Goal: Information Seeking & Learning: Compare options

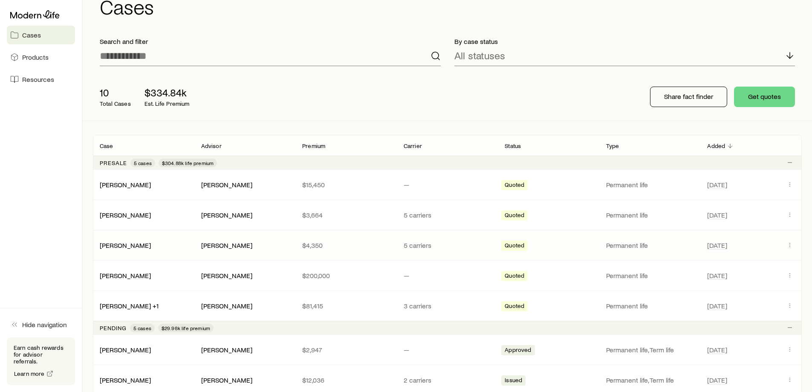
scroll to position [43, 0]
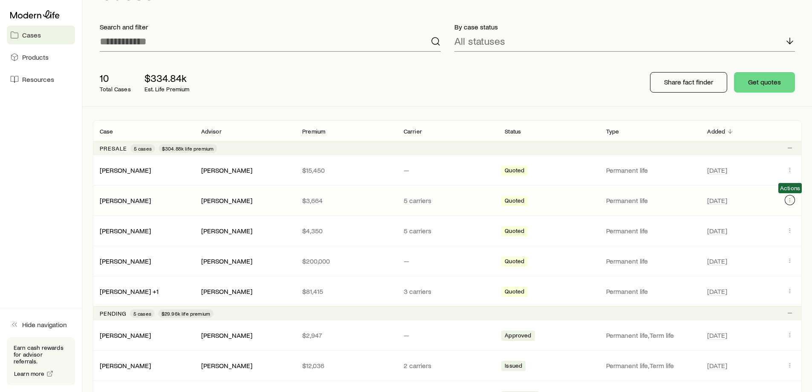
click at [787, 198] on icon "Client cases" at bounding box center [789, 199] width 7 height 7
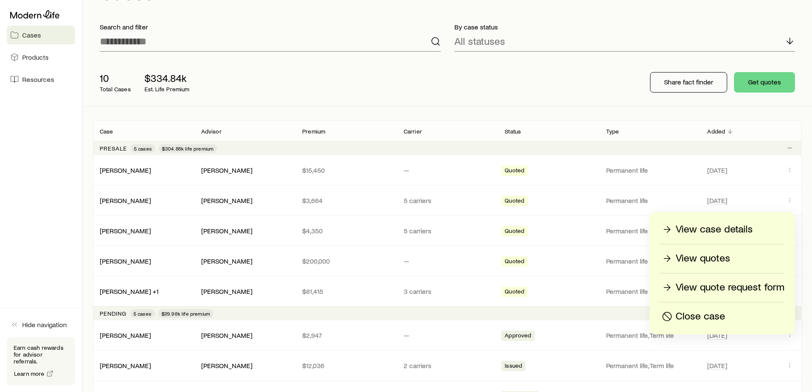
click at [731, 225] on p "View case details" at bounding box center [714, 229] width 77 height 14
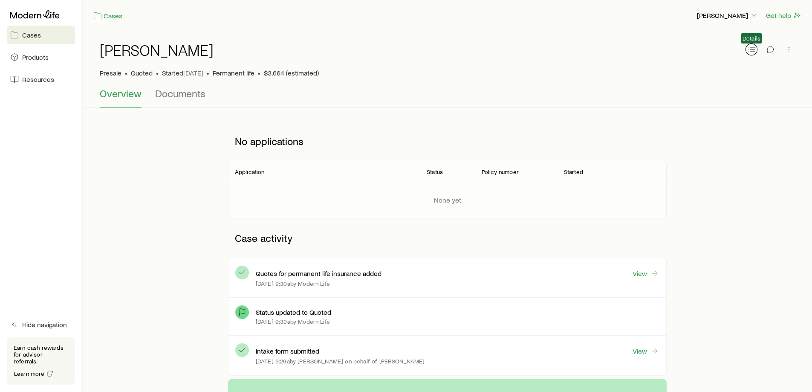
click at [748, 47] on icon "button" at bounding box center [751, 49] width 9 height 9
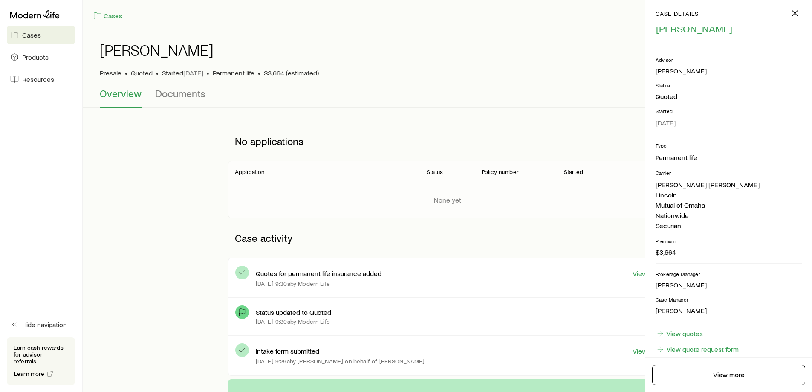
scroll to position [58, 0]
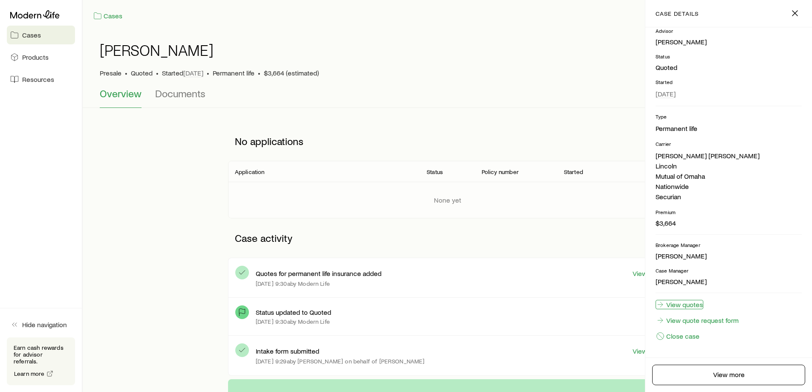
click at [690, 304] on link "View quotes" at bounding box center [679, 304] width 48 height 9
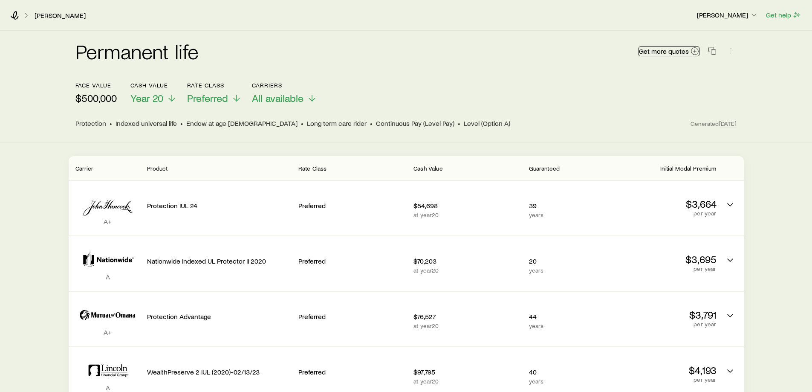
click at [677, 52] on span "Get more quotes" at bounding box center [664, 51] width 50 height 7
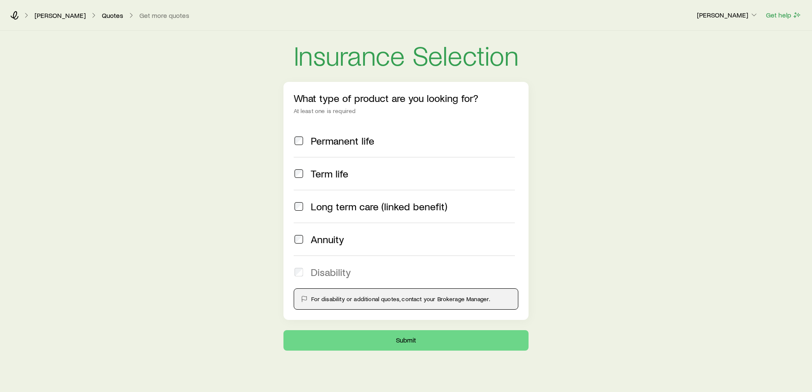
click at [335, 146] on span "Permanent life" at bounding box center [343, 141] width 64 height 12
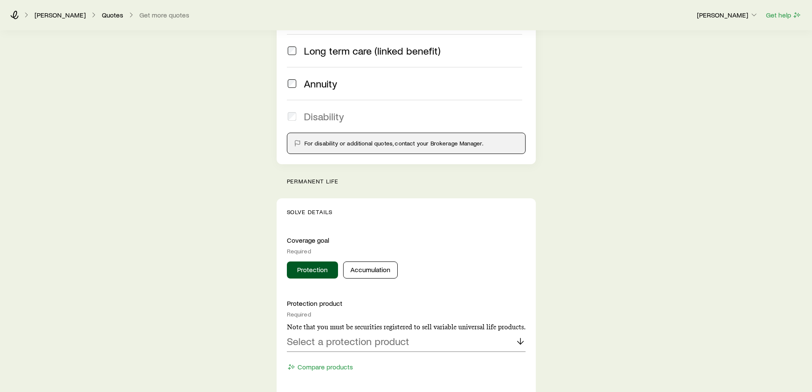
scroll to position [170, 0]
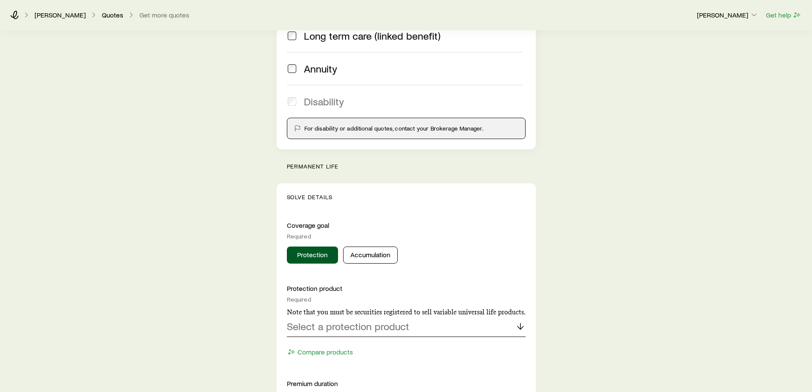
click at [359, 333] on div "Select a protection product" at bounding box center [406, 326] width 239 height 20
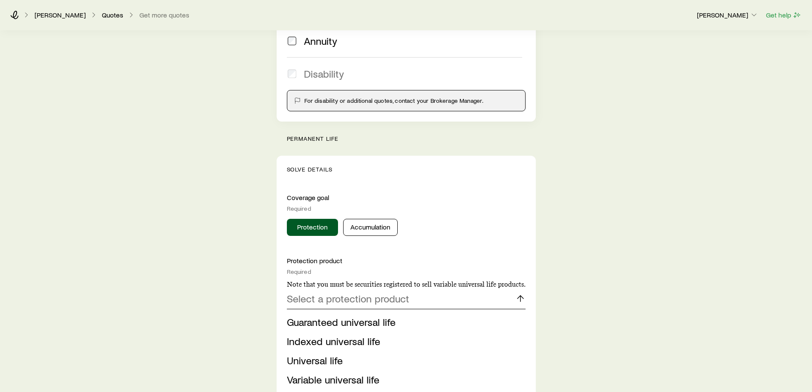
scroll to position [213, 0]
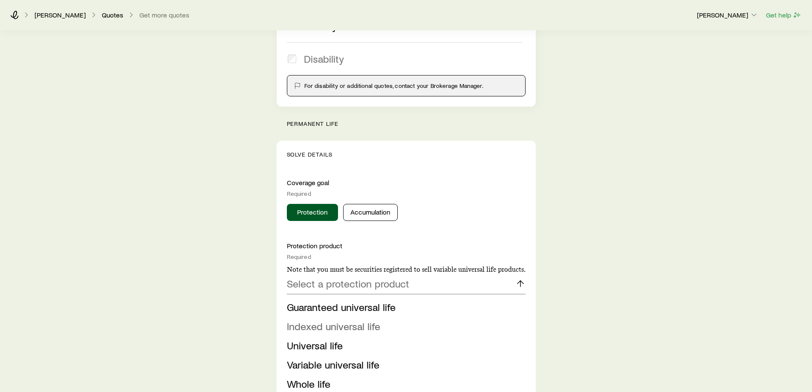
click at [335, 330] on span "Indexed universal life" at bounding box center [333, 326] width 93 height 12
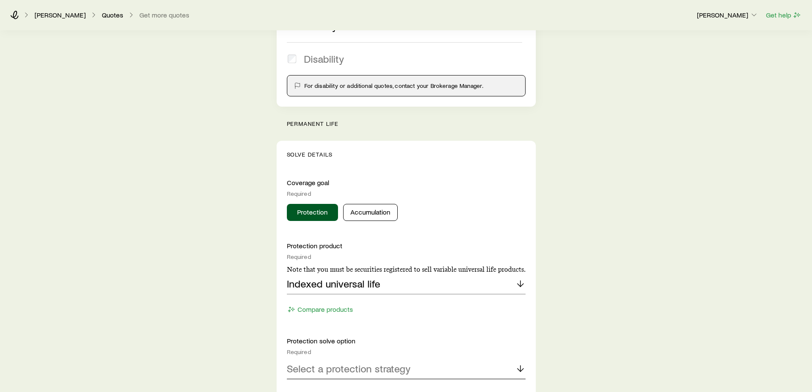
click at [341, 374] on p "Select a protection strategy" at bounding box center [349, 368] width 124 height 12
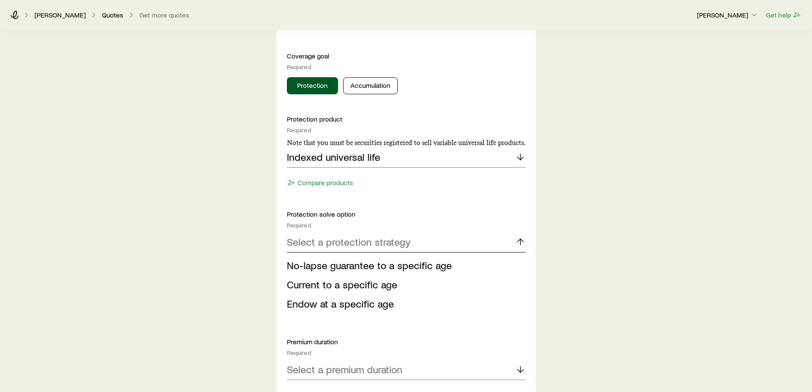
scroll to position [341, 0]
click at [347, 268] on span "No-lapse guarantee to a specific age" at bounding box center [369, 263] width 165 height 12
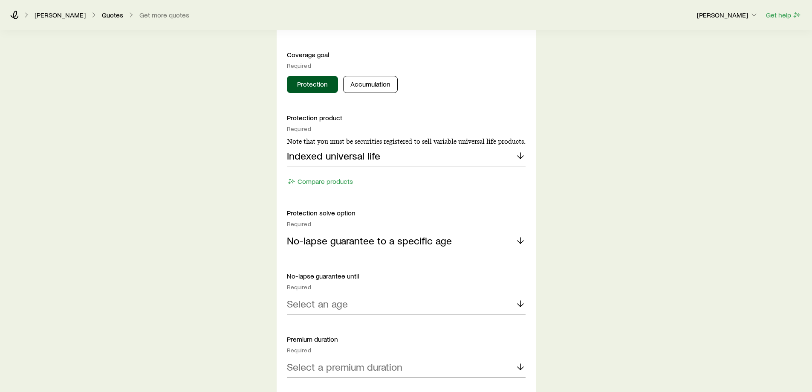
click at [321, 308] on p "Select an age" at bounding box center [317, 303] width 61 height 12
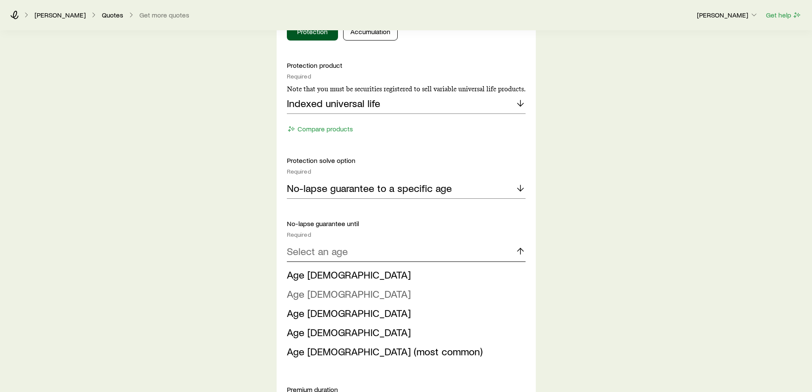
scroll to position [384, 0]
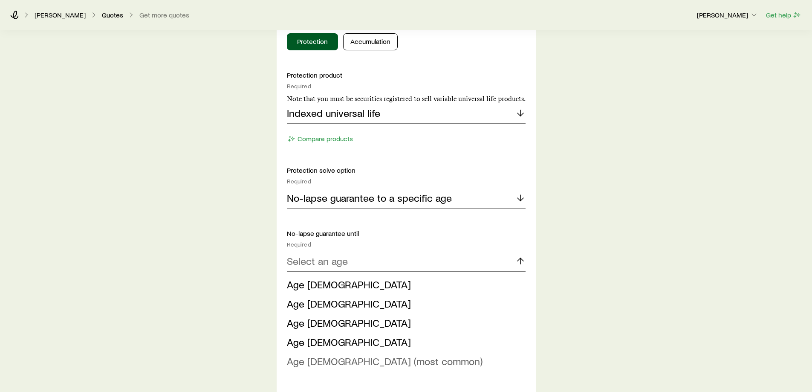
click at [321, 362] on span "Age 121 (most common)" at bounding box center [385, 361] width 196 height 12
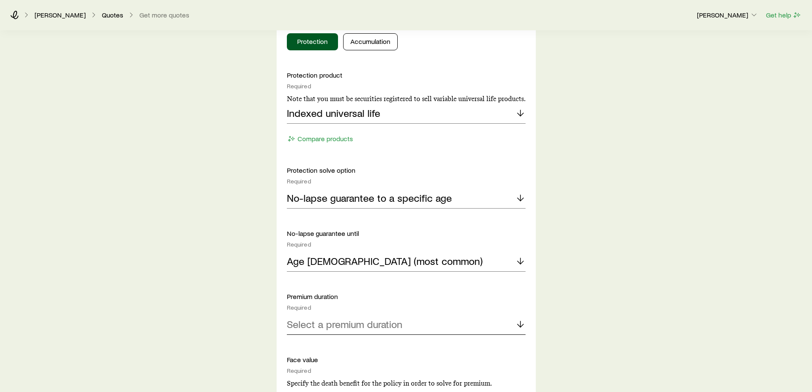
click at [335, 327] on p "Select a premium duration" at bounding box center [345, 324] width 116 height 12
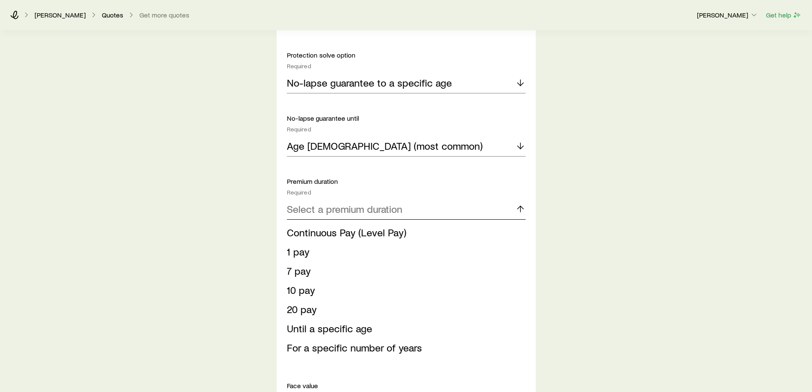
scroll to position [511, 0]
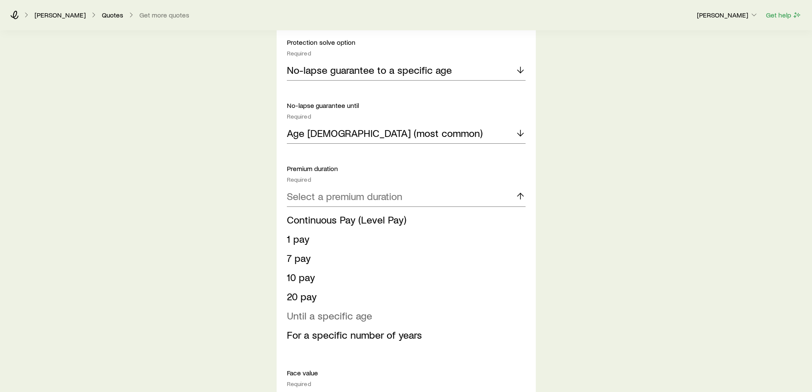
click at [323, 320] on span "Until a specific age" at bounding box center [329, 315] width 85 height 12
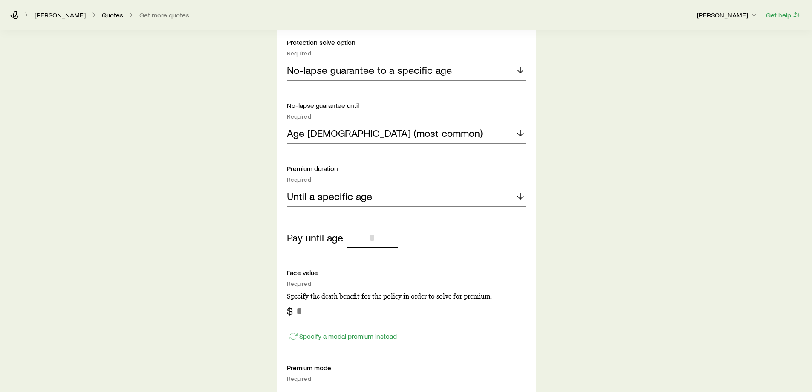
click at [376, 237] on input "tel" at bounding box center [372, 237] width 51 height 20
type input "**"
click at [399, 269] on p "Face value" at bounding box center [406, 272] width 239 height 9
click at [304, 314] on input "tel" at bounding box center [410, 310] width 229 height 20
type input "*******"
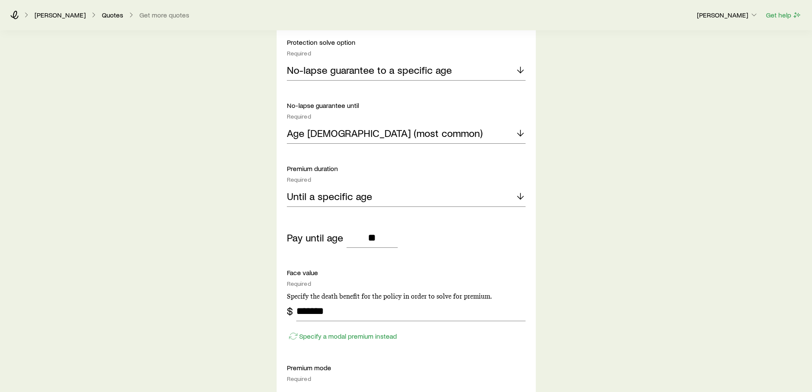
click at [431, 362] on div "Protection product Required Note that you must be securities registered to sell…" at bounding box center [406, 248] width 239 height 611
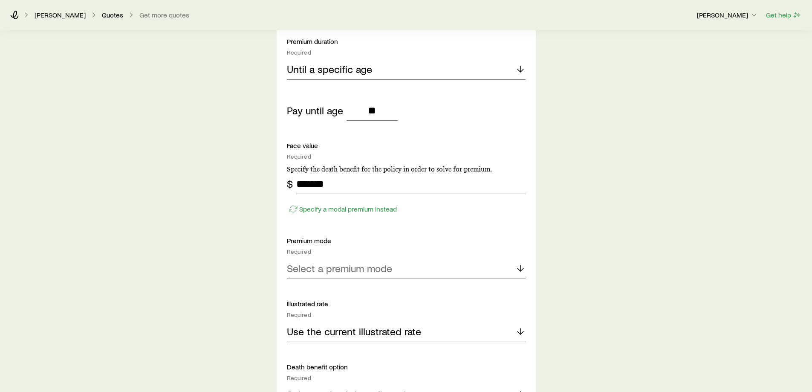
scroll to position [639, 0]
click at [338, 269] on p "Select a premium mode" at bounding box center [339, 267] width 105 height 12
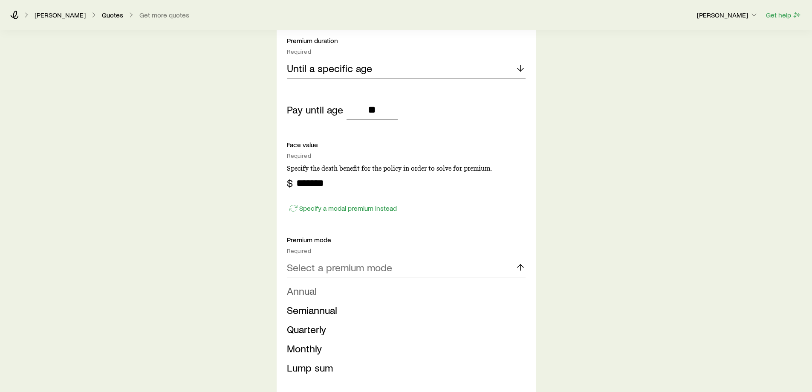
click at [325, 293] on li "Annual" at bounding box center [404, 290] width 234 height 19
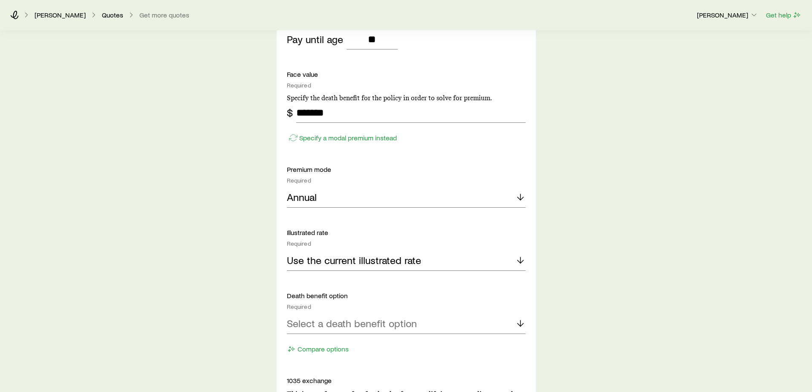
scroll to position [725, 0]
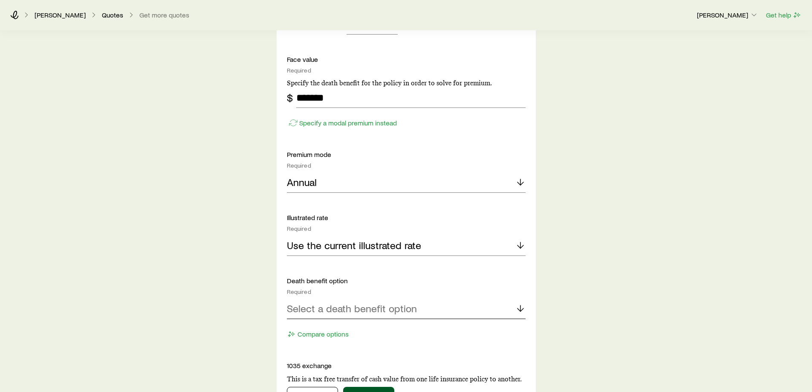
click at [369, 308] on p "Select a death benefit option" at bounding box center [352, 308] width 130 height 12
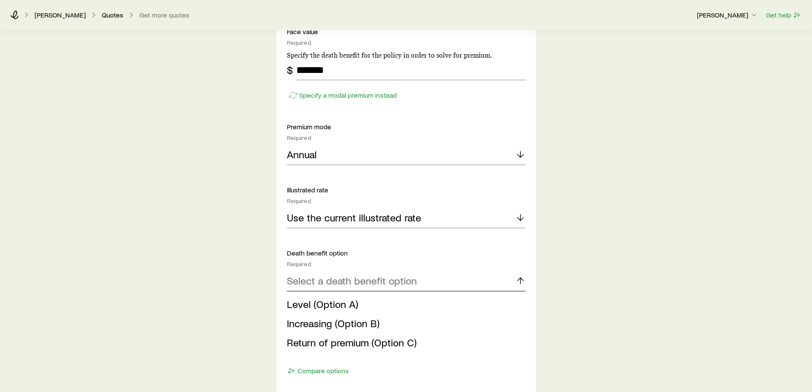
scroll to position [767, 0]
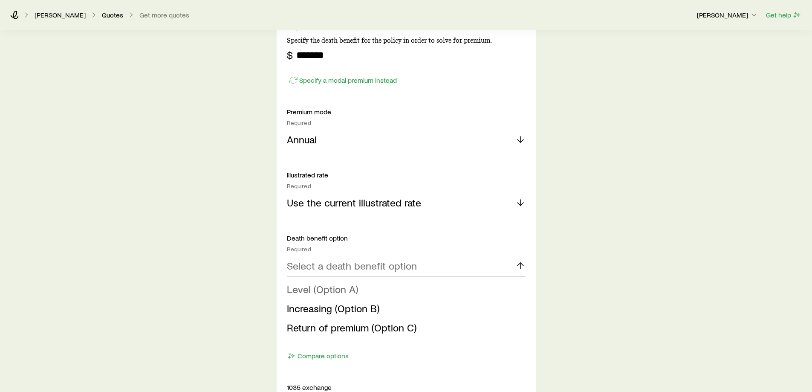
click at [326, 290] on span "Level (Option A)" at bounding box center [322, 289] width 71 height 12
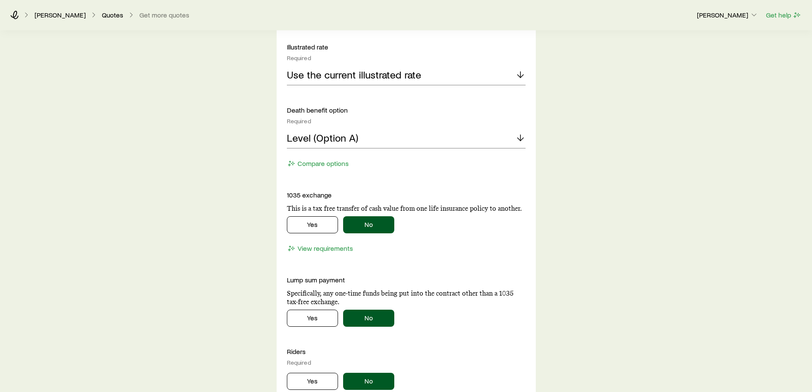
scroll to position [938, 0]
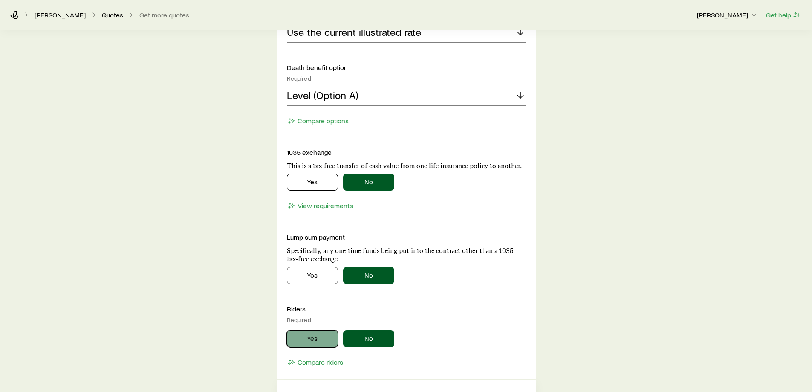
click at [317, 341] on button "Yes" at bounding box center [312, 338] width 51 height 17
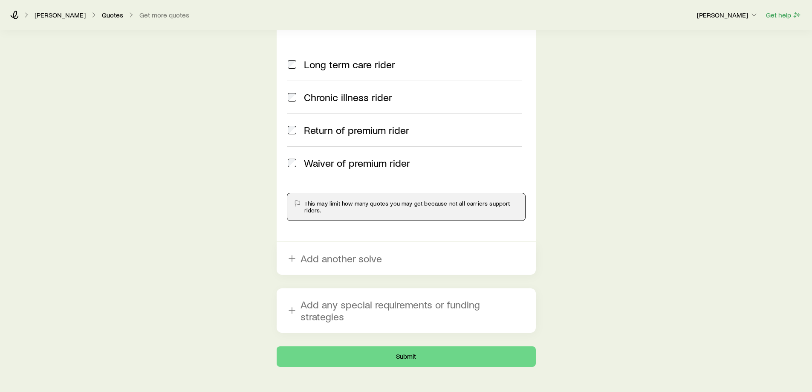
scroll to position [1299, 0]
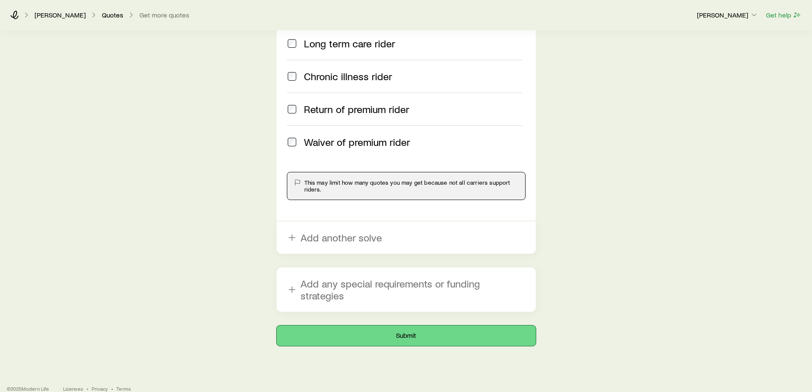
click at [404, 325] on button "Submit" at bounding box center [406, 335] width 259 height 20
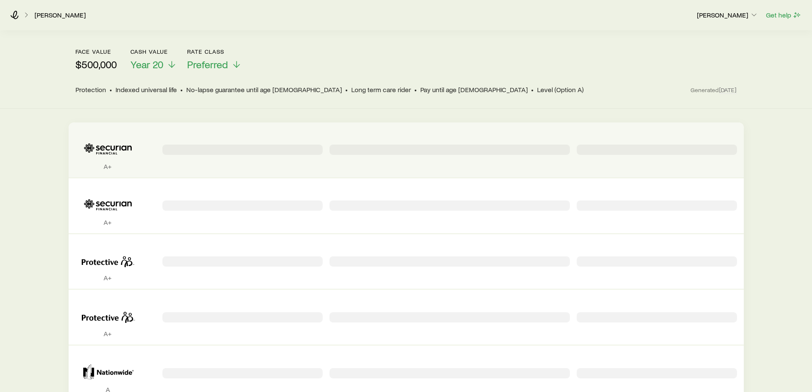
scroll to position [128, 0]
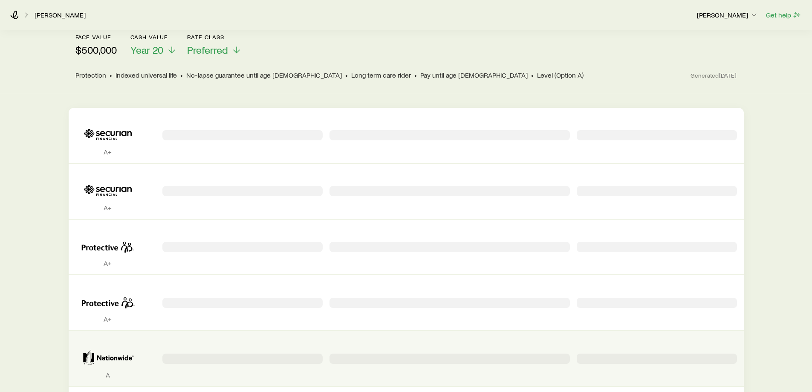
click at [134, 348] on icon "Permanent quotes" at bounding box center [107, 357] width 65 height 26
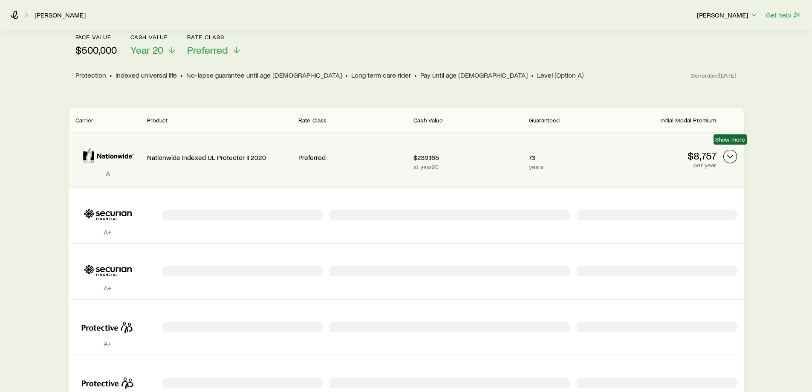
click at [730, 151] on icon "Permanent quotes" at bounding box center [730, 156] width 10 height 10
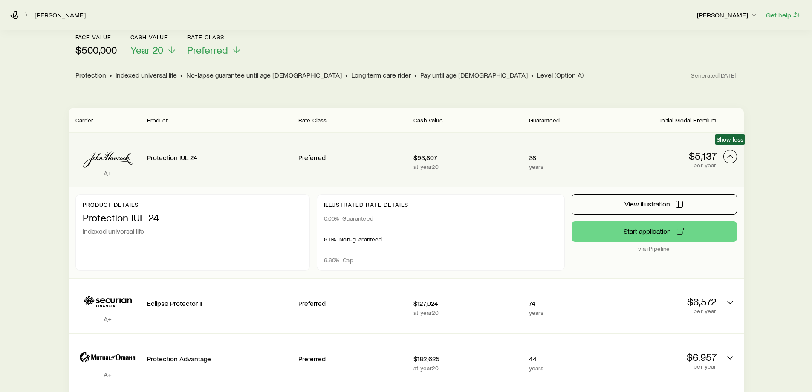
click at [732, 155] on polyline "Permanent quotes" at bounding box center [730, 156] width 5 height 3
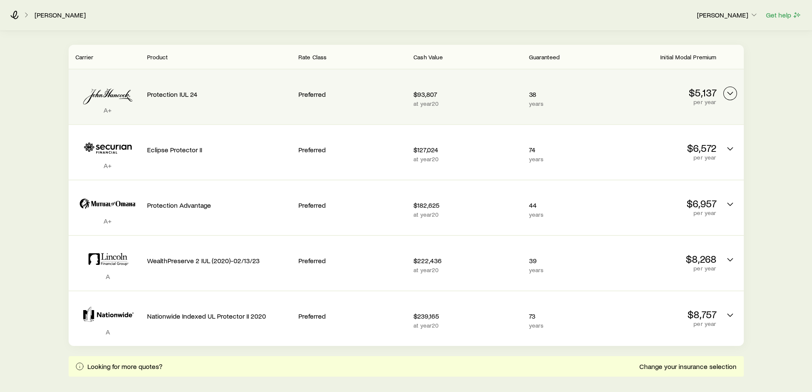
scroll to position [170, 0]
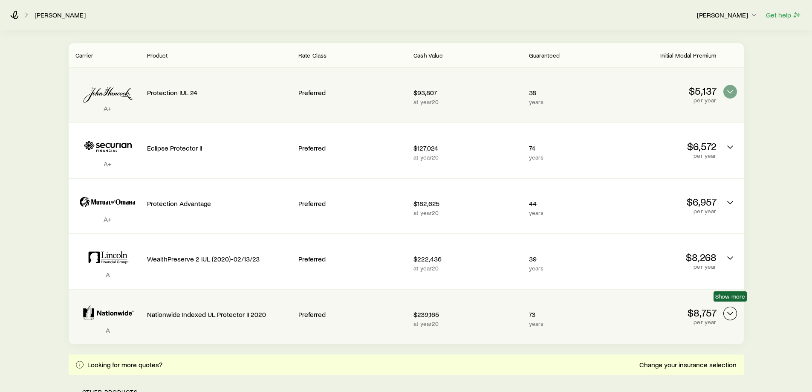
click at [731, 308] on icon "Permanent quotes" at bounding box center [730, 313] width 10 height 10
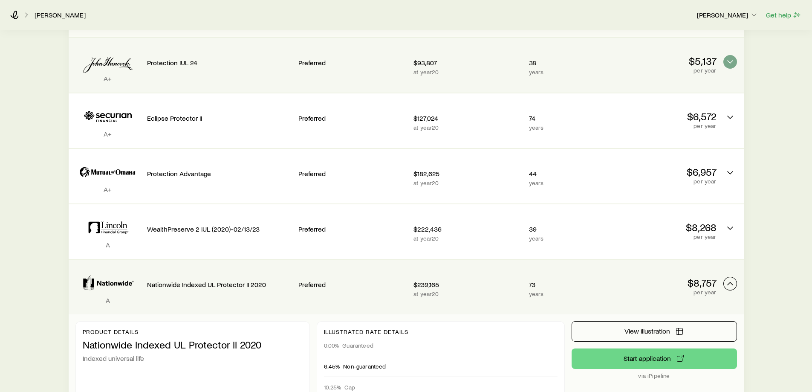
scroll to position [213, 0]
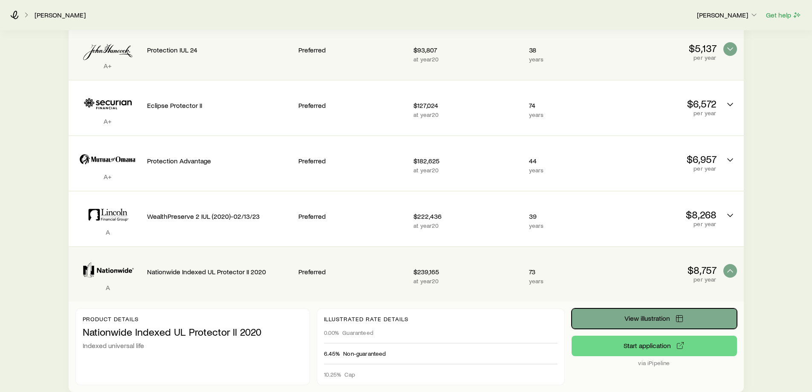
click at [654, 315] on span "View illustration" at bounding box center [647, 318] width 46 height 7
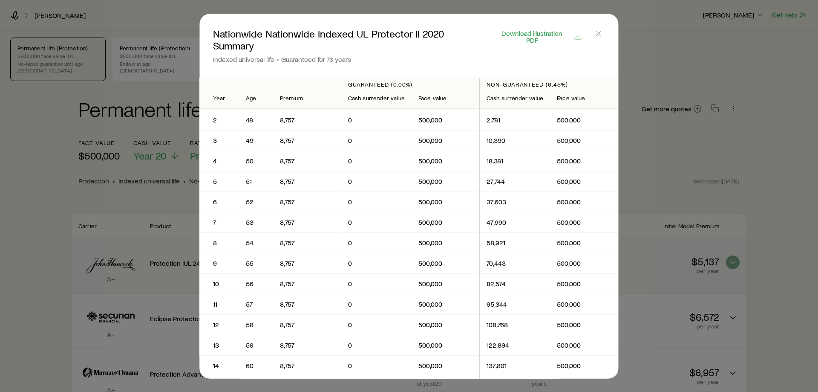
scroll to position [0, 0]
click at [536, 36] on span "Download illustration PDF" at bounding box center [532, 36] width 73 height 14
click at [600, 33] on line "button" at bounding box center [599, 33] width 4 height 4
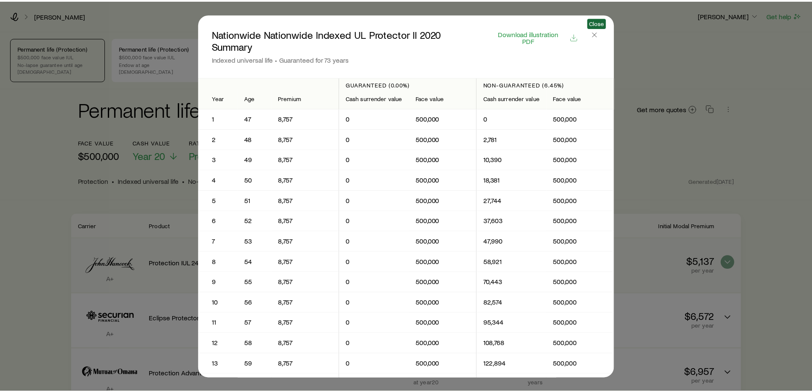
scroll to position [213, 0]
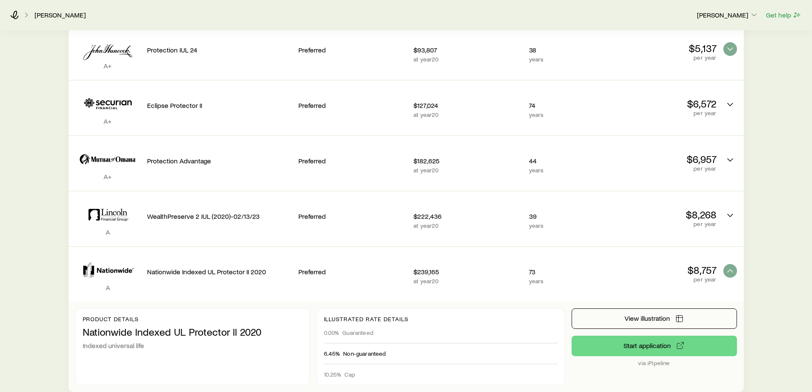
click at [23, 16] on icon at bounding box center [26, 15] width 9 height 9
click at [25, 16] on icon at bounding box center [26, 15] width 9 height 9
click at [27, 15] on icon at bounding box center [26, 15] width 9 height 9
click at [50, 18] on link "Lager, Kelly" at bounding box center [60, 15] width 52 height 8
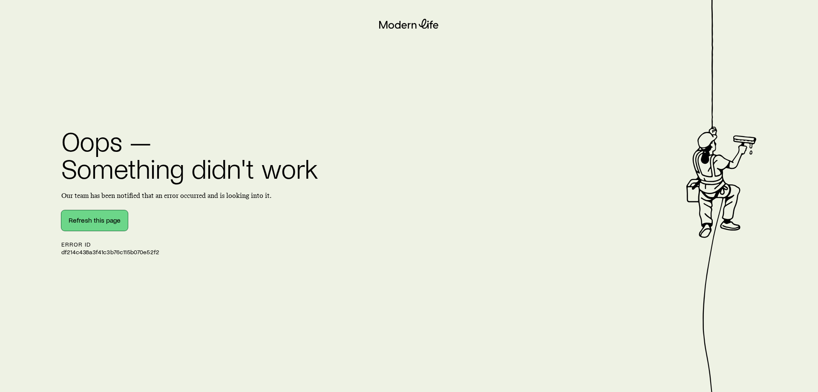
click at [71, 217] on button "Refresh this page" at bounding box center [94, 220] width 66 height 20
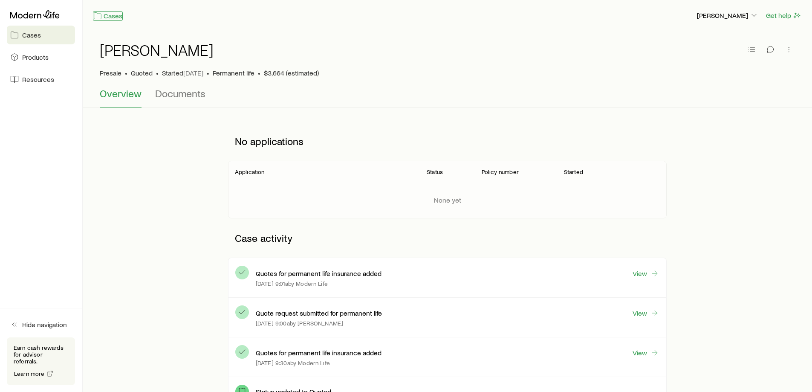
click at [113, 17] on link "Cases" at bounding box center [108, 16] width 30 height 10
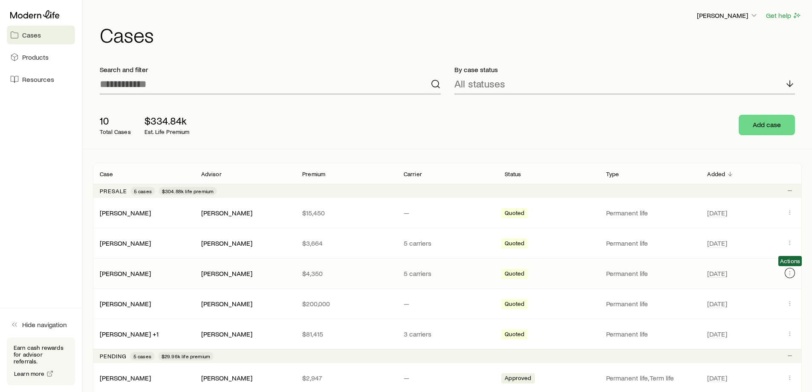
click at [792, 271] on icon "Client cases" at bounding box center [789, 272] width 7 height 7
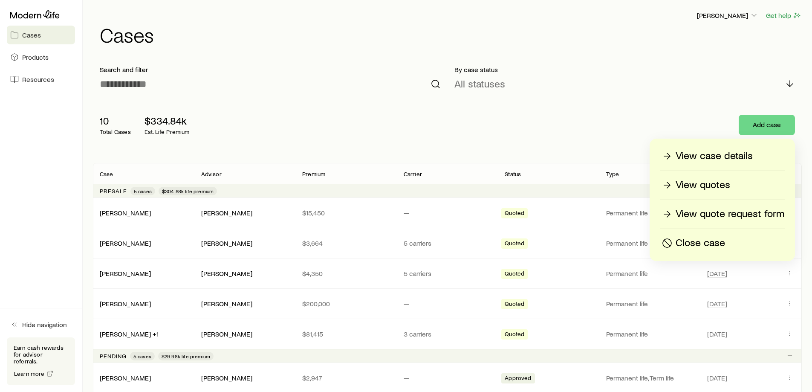
click at [726, 215] on p "View quote request form" at bounding box center [730, 214] width 109 height 14
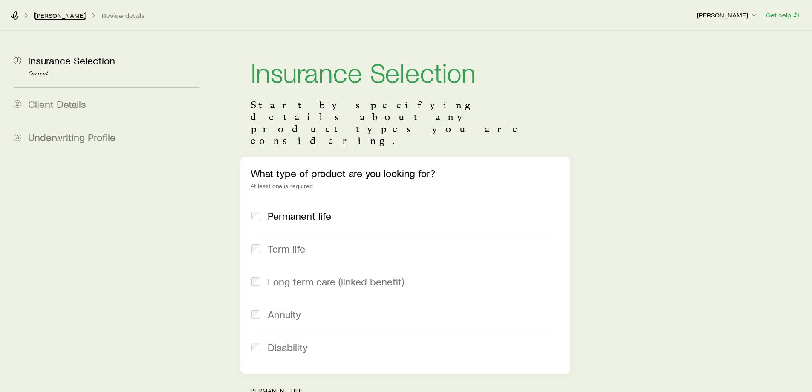
click at [64, 17] on link "Lager, Nathan" at bounding box center [60, 16] width 52 height 8
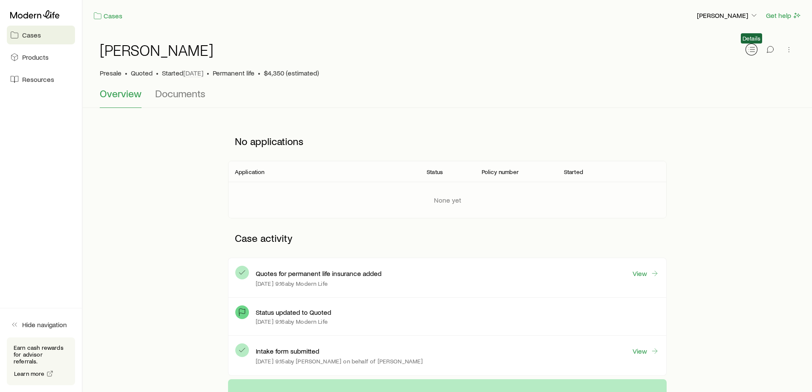
click at [754, 54] on button "button" at bounding box center [751, 49] width 12 height 12
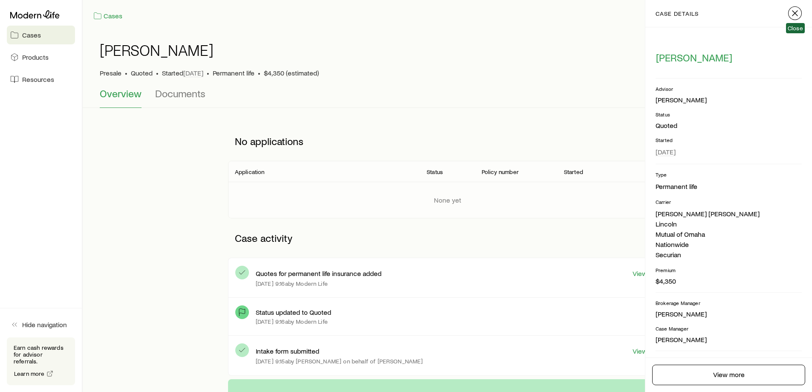
click at [796, 11] on icon "button" at bounding box center [795, 13] width 10 height 10
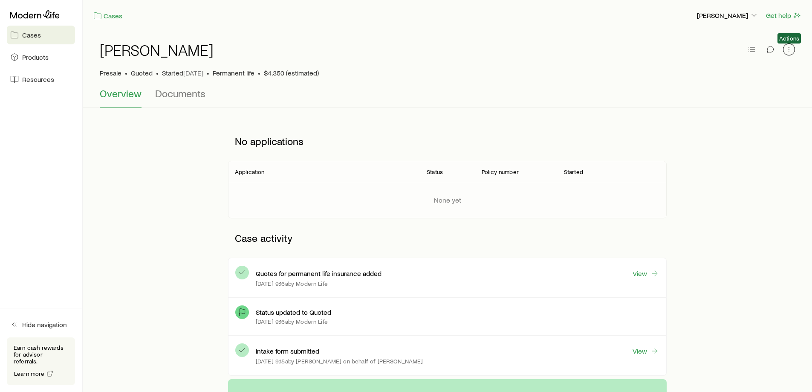
click at [786, 51] on icon "button" at bounding box center [789, 49] width 9 height 9
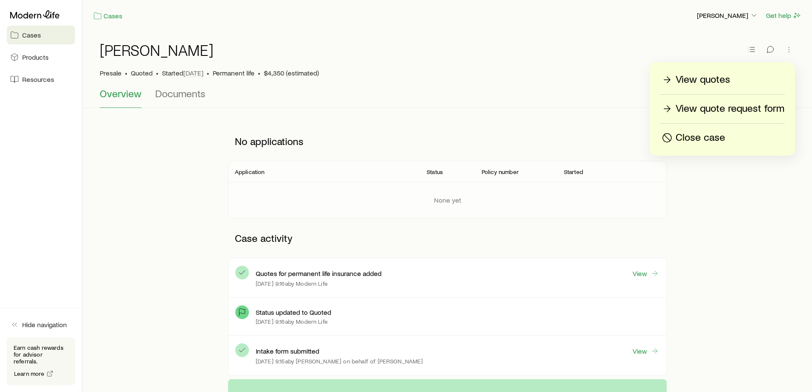
click at [703, 80] on p "View quotes" at bounding box center [703, 80] width 55 height 14
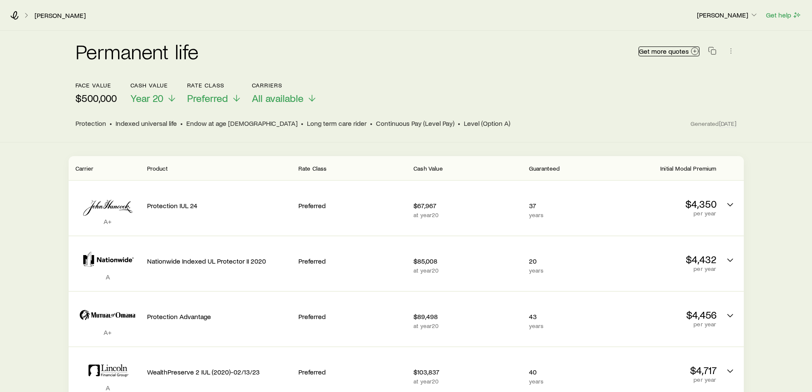
click at [671, 52] on span "Get more quotes" at bounding box center [664, 51] width 50 height 7
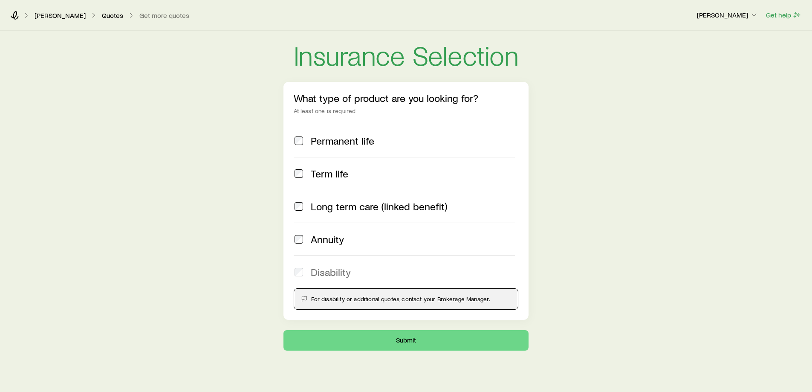
click at [342, 141] on span "Permanent life" at bounding box center [343, 141] width 64 height 12
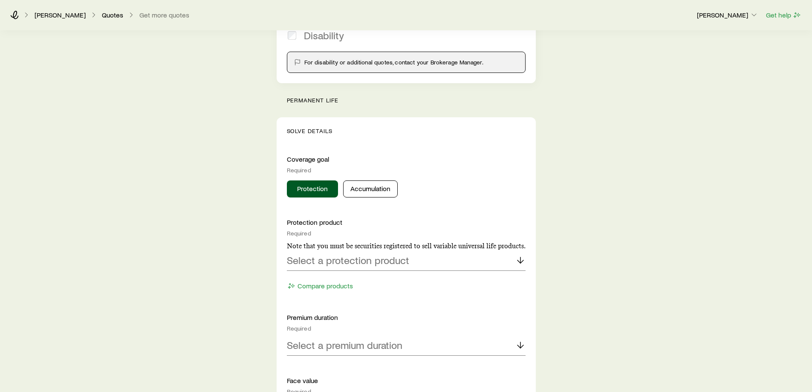
scroll to position [256, 0]
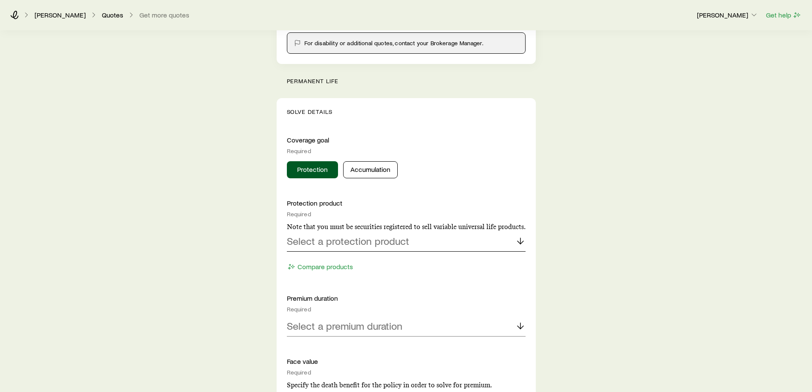
click at [341, 245] on p "Select a protection product" at bounding box center [348, 241] width 122 height 12
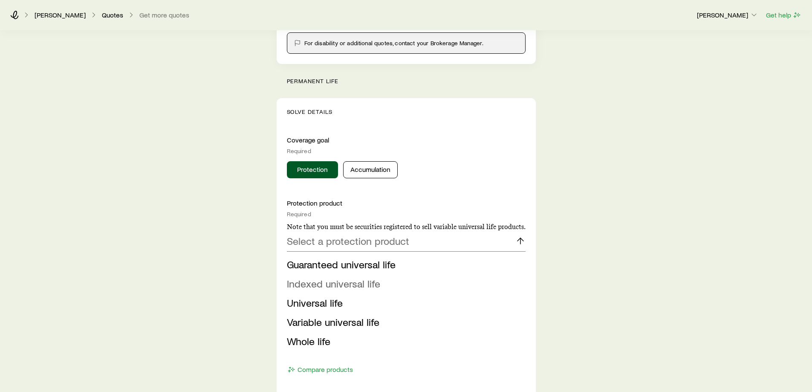
click at [335, 285] on span "Indexed universal life" at bounding box center [333, 283] width 93 height 12
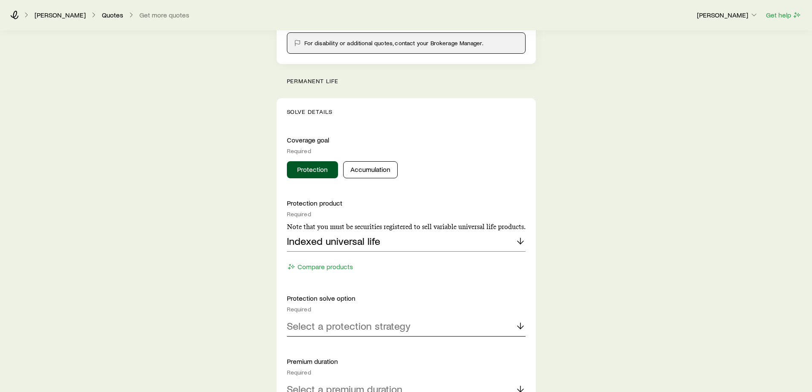
click at [330, 331] on p "Select a protection strategy" at bounding box center [349, 326] width 124 height 12
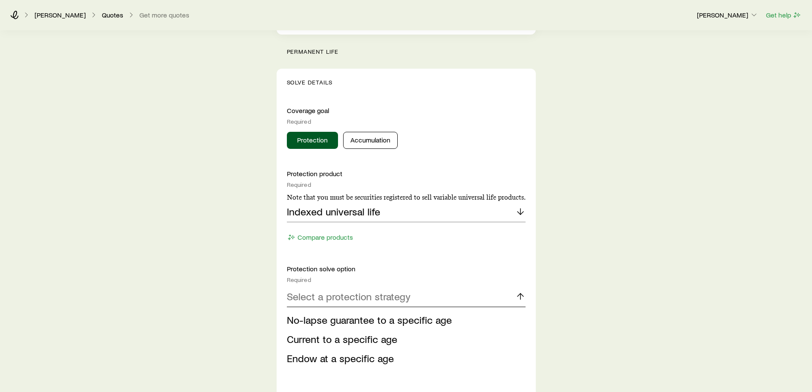
scroll to position [298, 0]
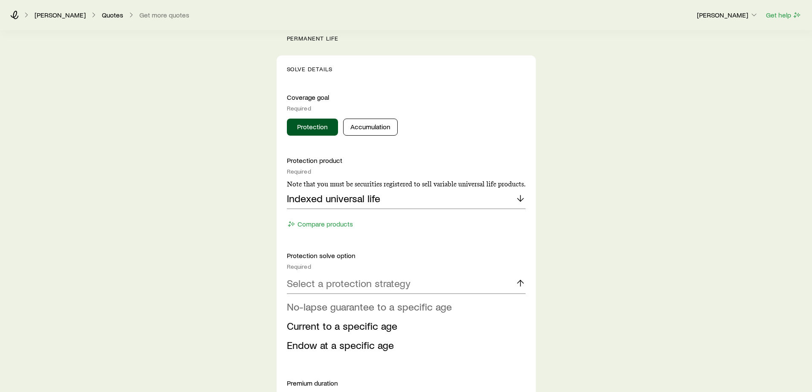
click at [347, 310] on span "No-lapse guarantee to a specific age" at bounding box center [369, 306] width 165 height 12
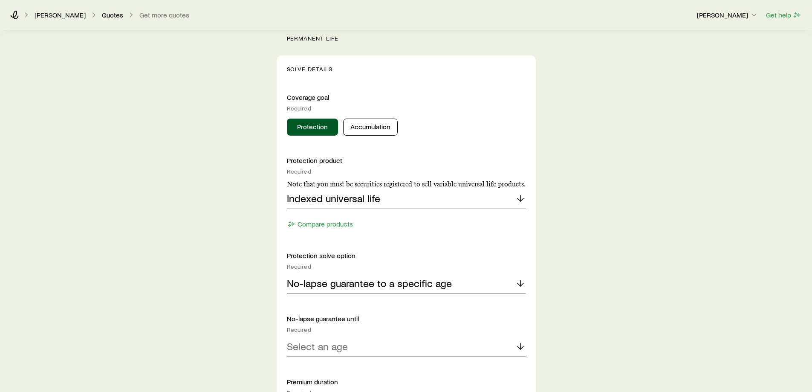
click at [334, 352] on p "Select an age" at bounding box center [317, 346] width 61 height 12
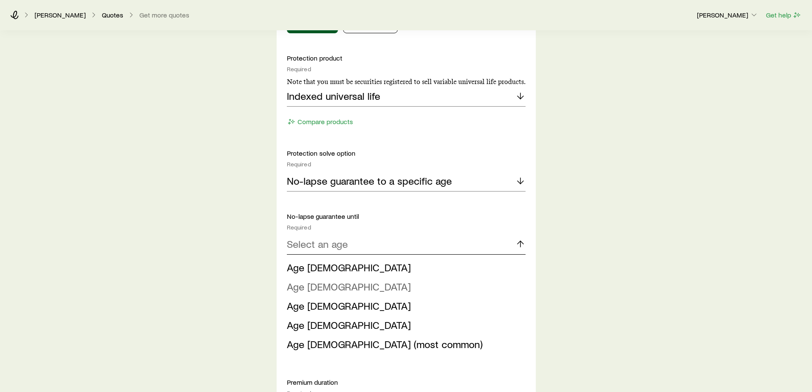
scroll to position [469, 0]
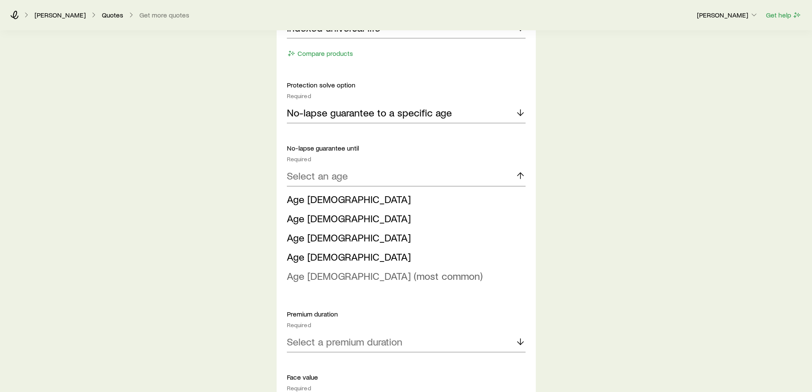
click at [313, 280] on span "Age 121 (most common)" at bounding box center [385, 275] width 196 height 12
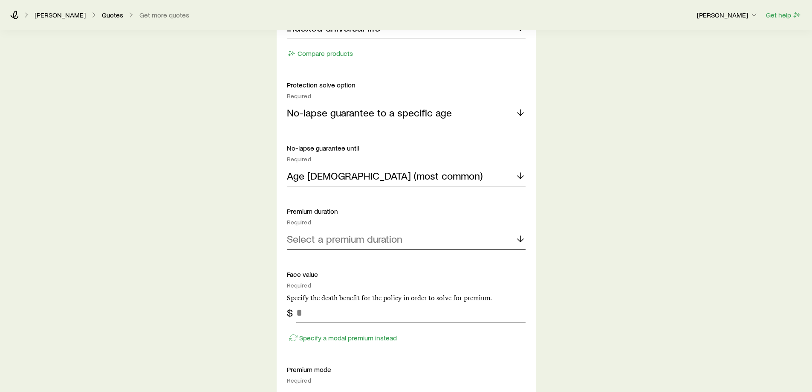
click at [328, 234] on p "Select a premium duration" at bounding box center [345, 239] width 116 height 12
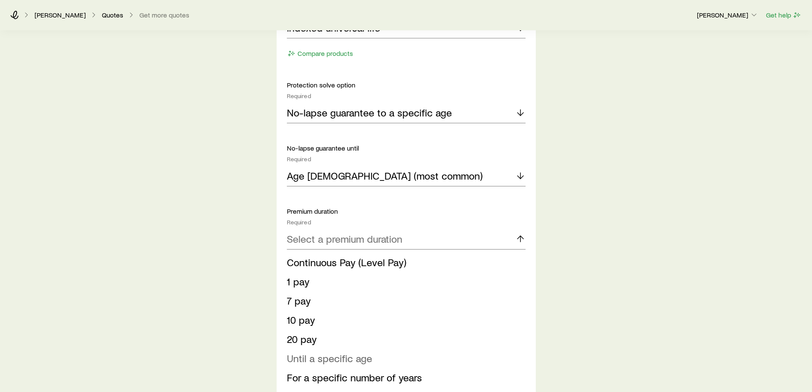
click at [339, 355] on span "Until a specific age" at bounding box center [329, 358] width 85 height 12
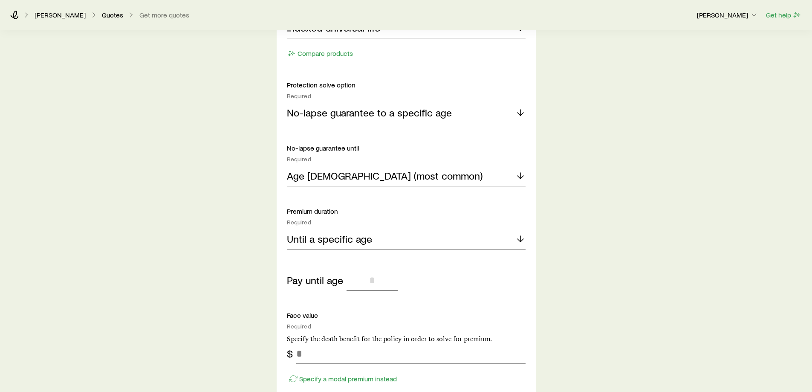
click at [365, 275] on input "tel" at bounding box center [372, 280] width 51 height 20
type input "**"
click at [378, 301] on div "Protection product Required Note that you must be securities registered to sell…" at bounding box center [406, 291] width 239 height 611
click at [316, 356] on input "tel" at bounding box center [410, 353] width 229 height 20
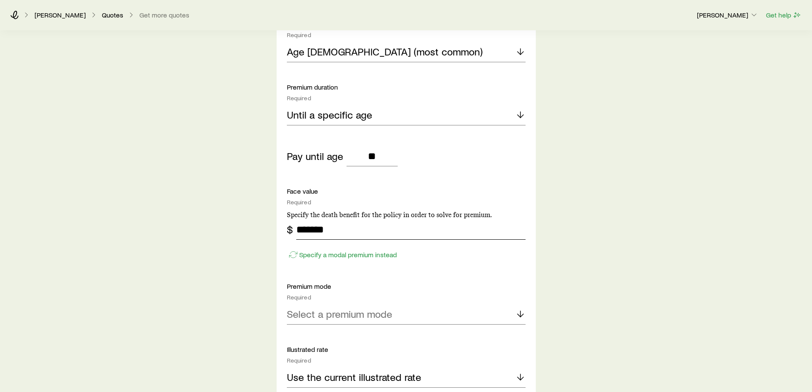
scroll to position [597, 0]
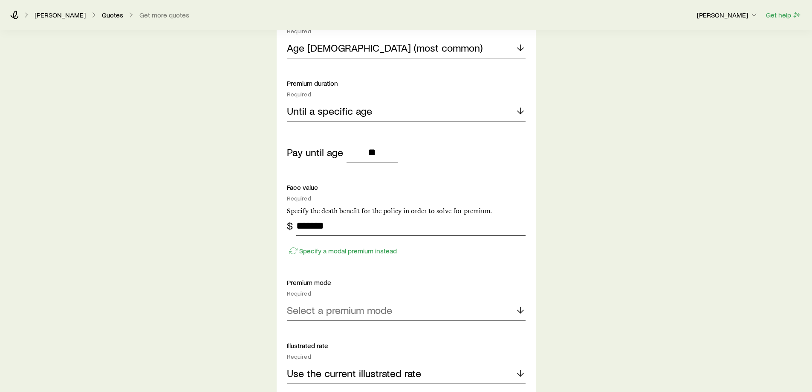
type input "*******"
click at [339, 315] on p "Select a premium mode" at bounding box center [339, 310] width 105 height 12
click at [321, 335] on li "Annual" at bounding box center [404, 333] width 234 height 19
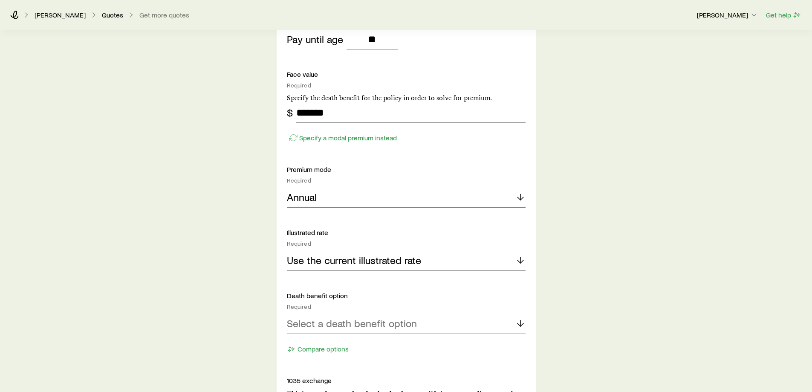
scroll to position [725, 0]
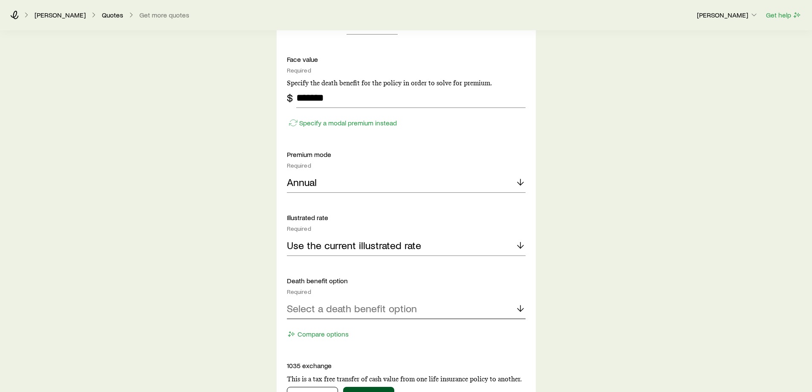
click at [335, 310] on p "Select a death benefit option" at bounding box center [352, 308] width 130 height 12
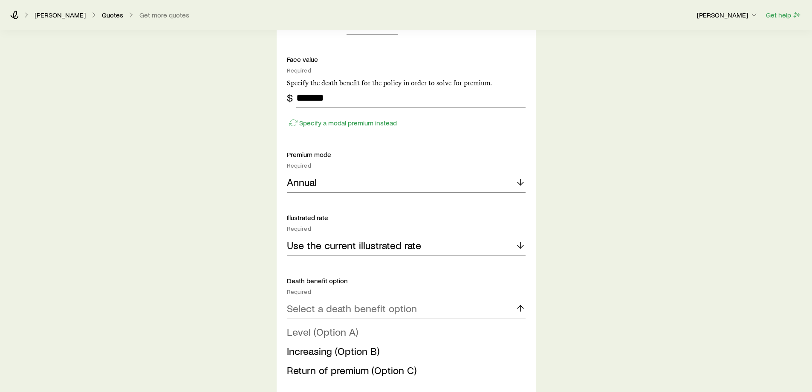
click at [332, 334] on span "Level (Option A)" at bounding box center [322, 331] width 71 height 12
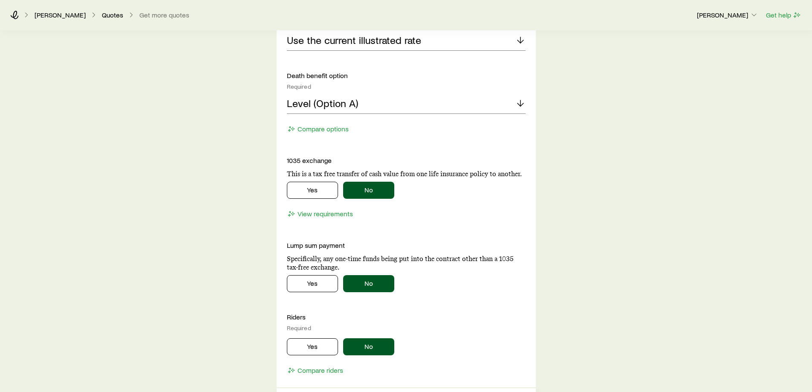
scroll to position [938, 0]
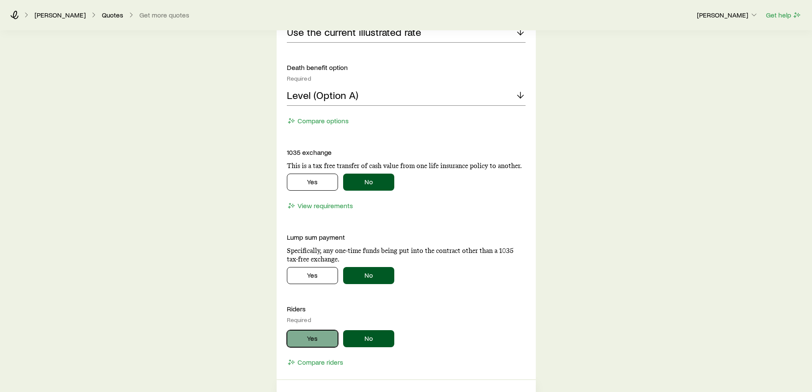
click at [317, 340] on button "Yes" at bounding box center [312, 338] width 51 height 17
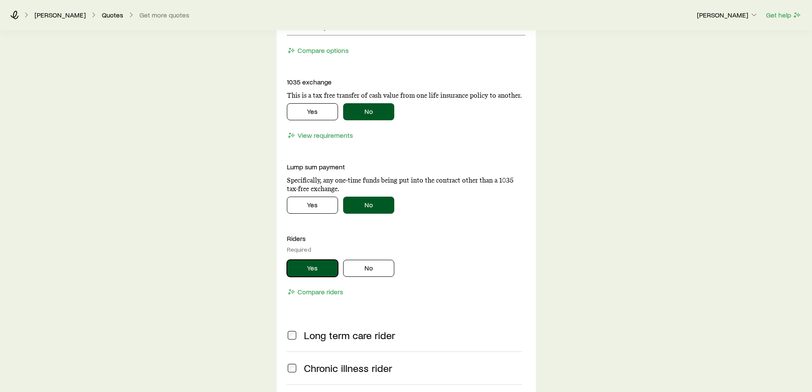
scroll to position [1023, 0]
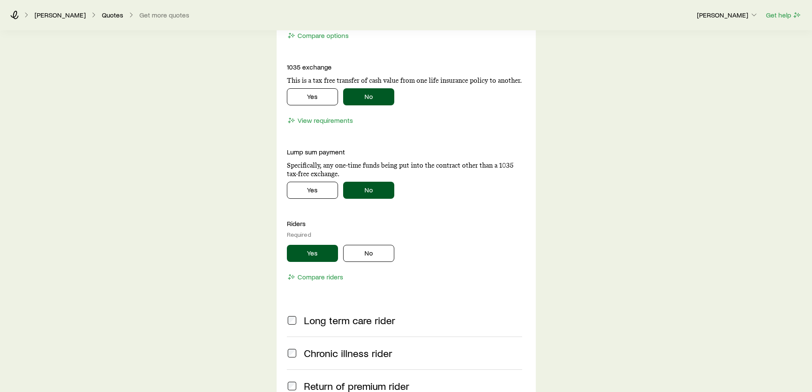
click at [321, 326] on span "Long term care rider" at bounding box center [349, 320] width 91 height 12
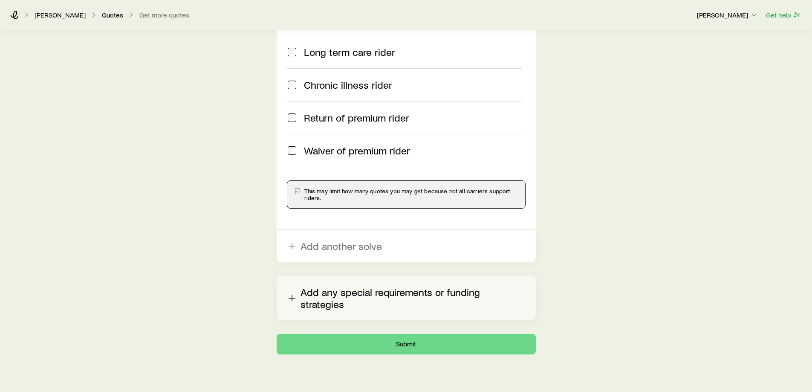
scroll to position [1299, 0]
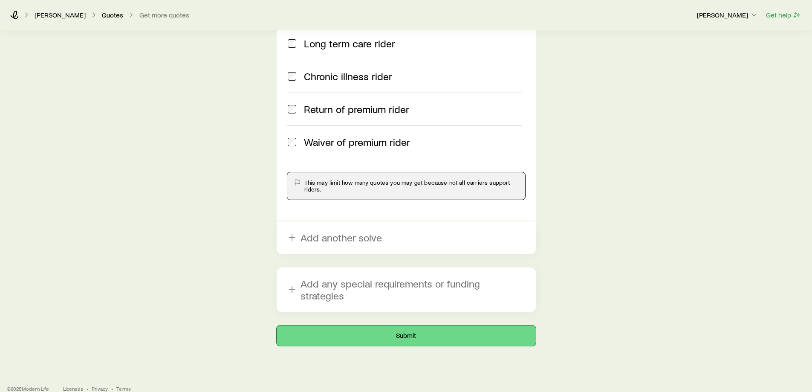
click at [407, 326] on button "Submit" at bounding box center [406, 335] width 259 height 20
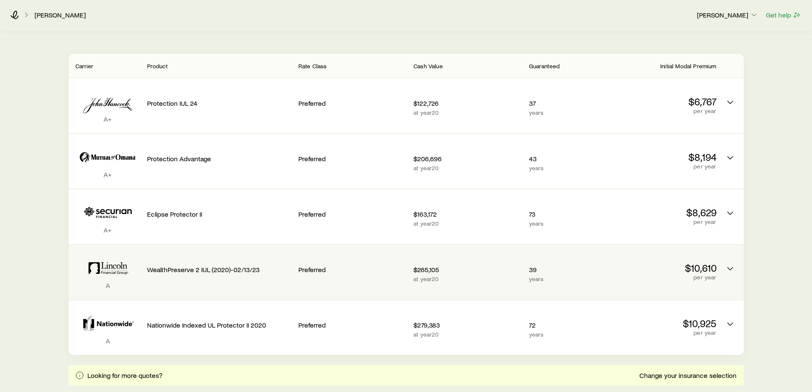
scroll to position [161, 0]
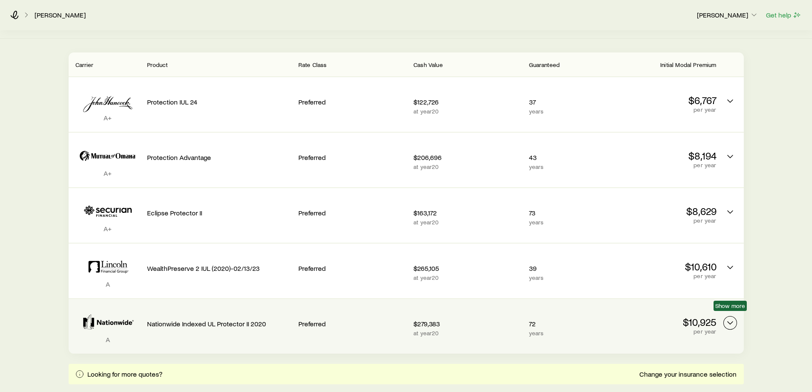
click at [731, 318] on icon "Permanent quotes" at bounding box center [730, 323] width 10 height 10
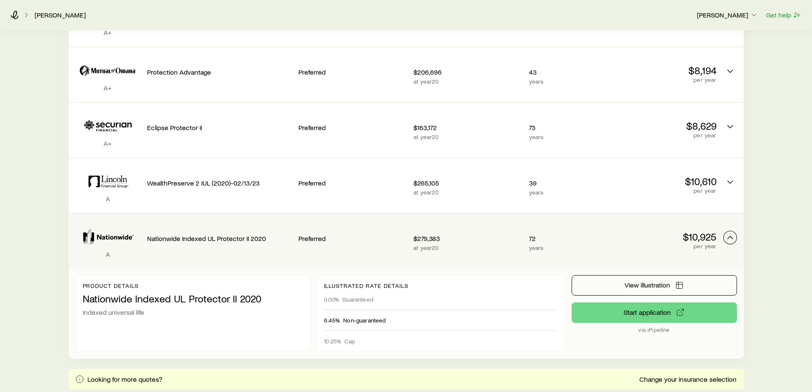
scroll to position [289, 0]
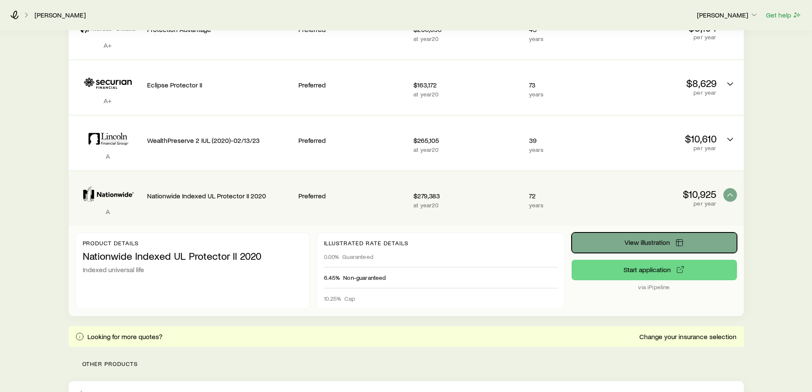
click at [657, 239] on span "View illustration" at bounding box center [647, 242] width 46 height 7
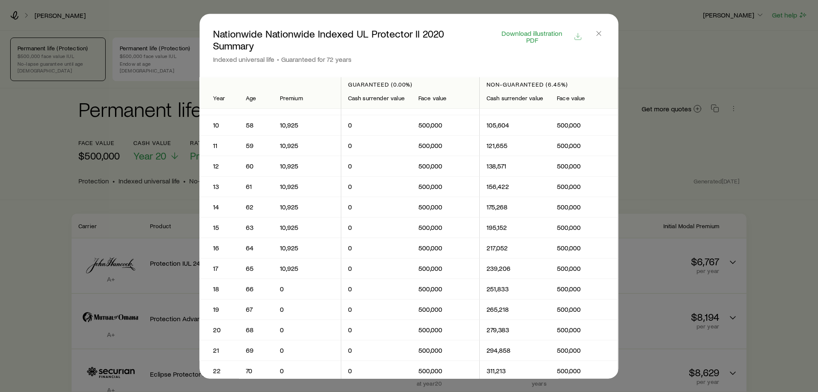
scroll to position [0, 0]
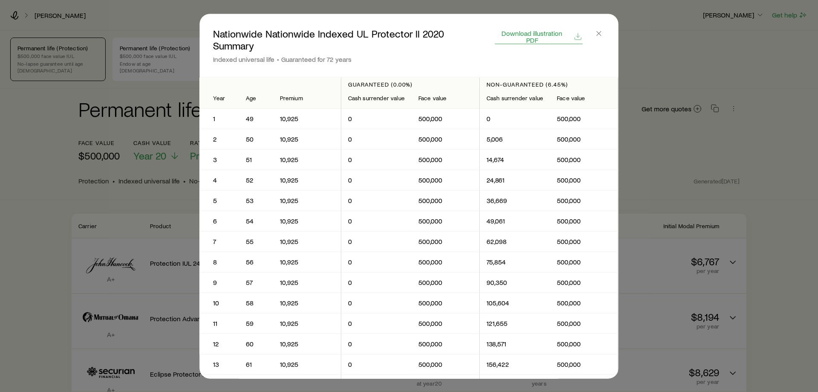
click at [532, 33] on span "Download illustration PDF" at bounding box center [532, 36] width 73 height 14
click at [603, 35] on icon "button" at bounding box center [599, 33] width 9 height 9
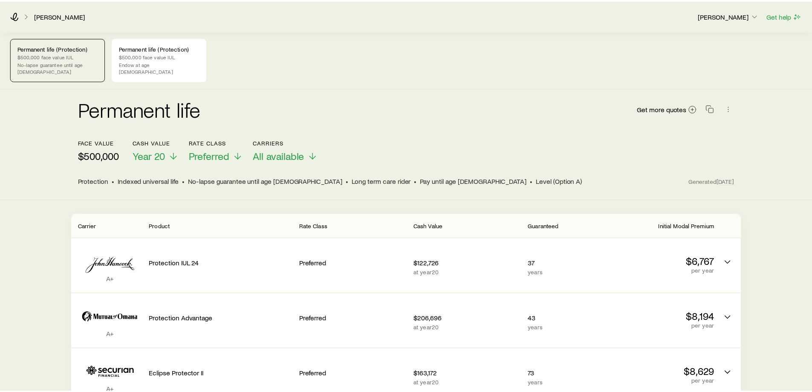
scroll to position [289, 0]
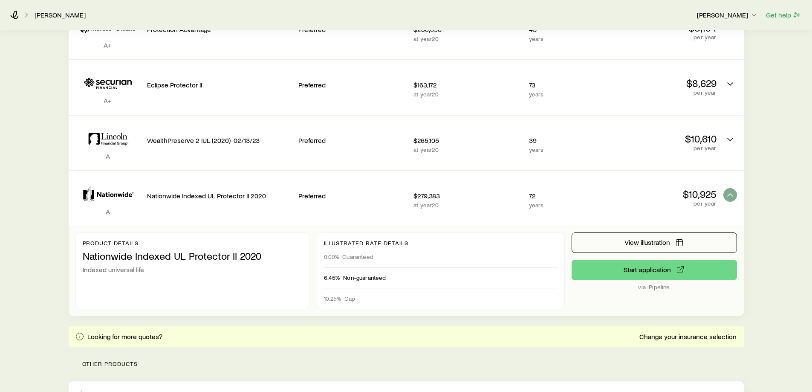
click at [781, 275] on div "Permanent life (Protection) $500,000 face value IUL No-lapse guarantee until ag…" at bounding box center [406, 232] width 812 height 981
click at [733, 190] on icon "Permanent quotes" at bounding box center [730, 195] width 10 height 10
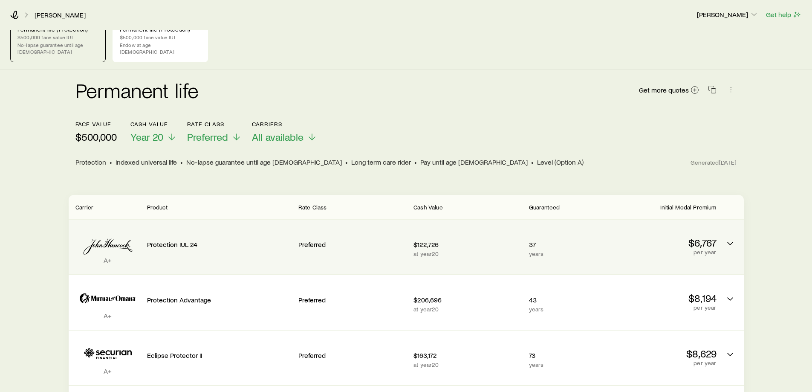
scroll to position [0, 0]
